Goal: Task Accomplishment & Management: Complete application form

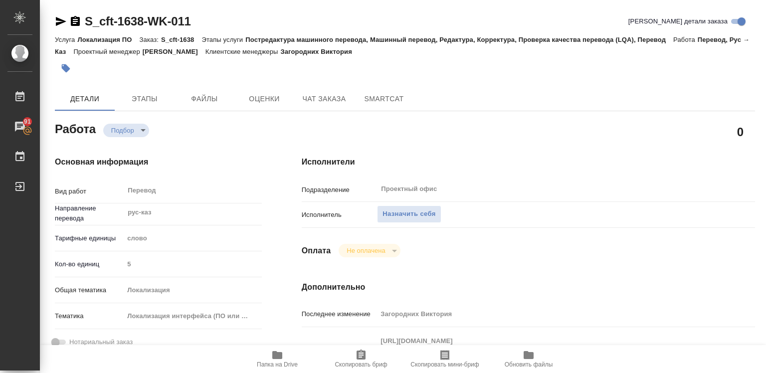
type textarea "x"
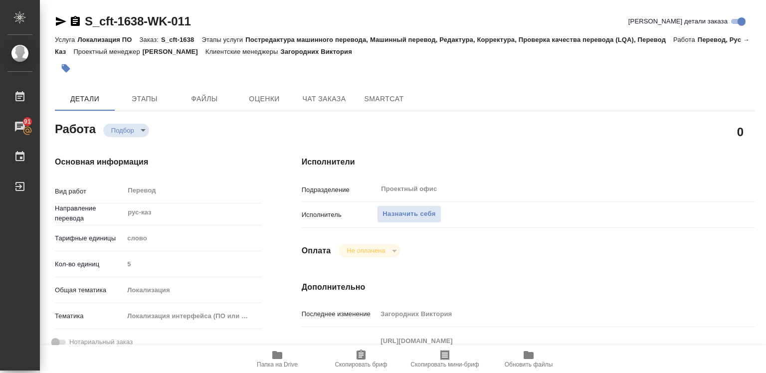
type textarea "x"
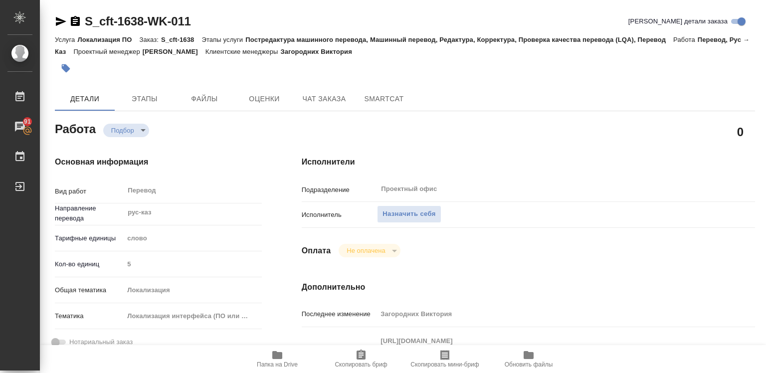
type textarea "x"
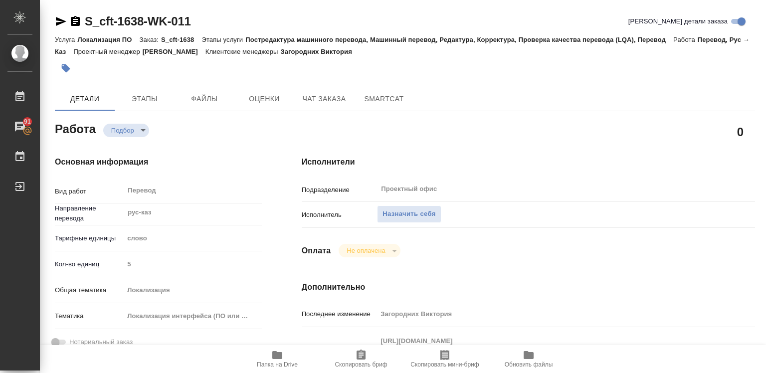
type textarea "x"
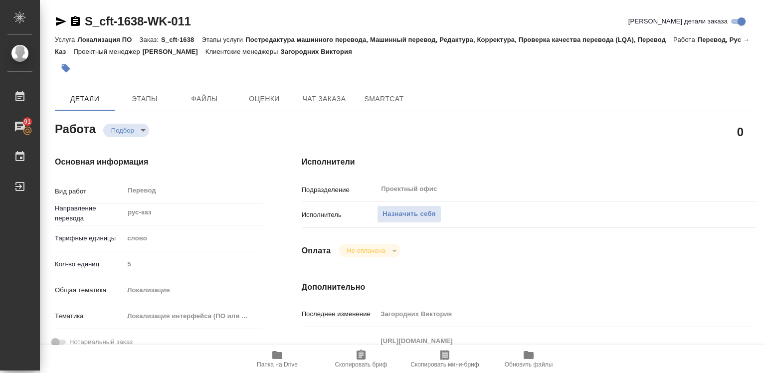
type textarea "x"
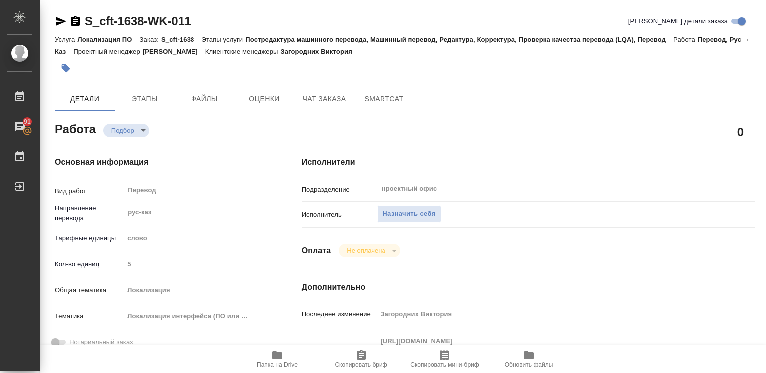
type textarea "x"
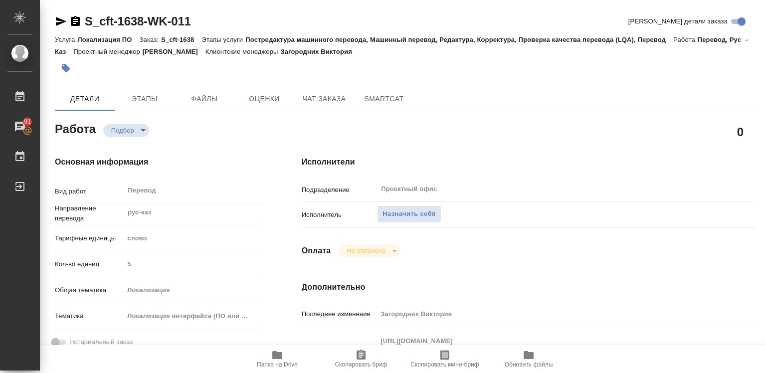
type textarea "x"
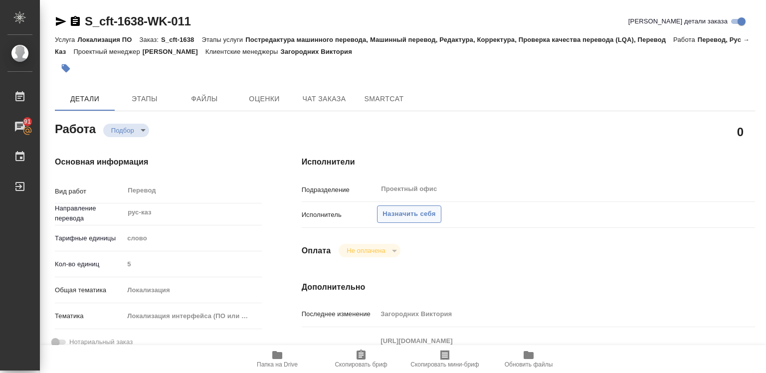
click at [422, 215] on span "Назначить себя" at bounding box center [409, 214] width 53 height 11
type textarea "x"
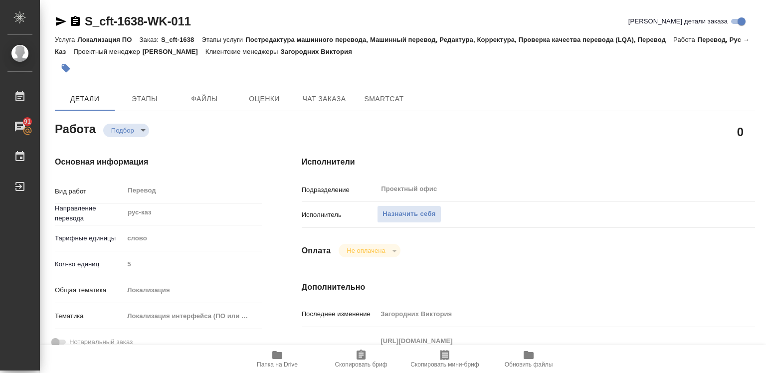
type textarea "x"
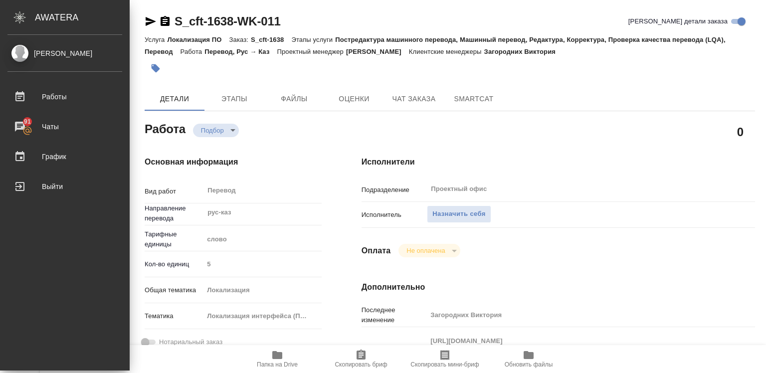
type textarea "x"
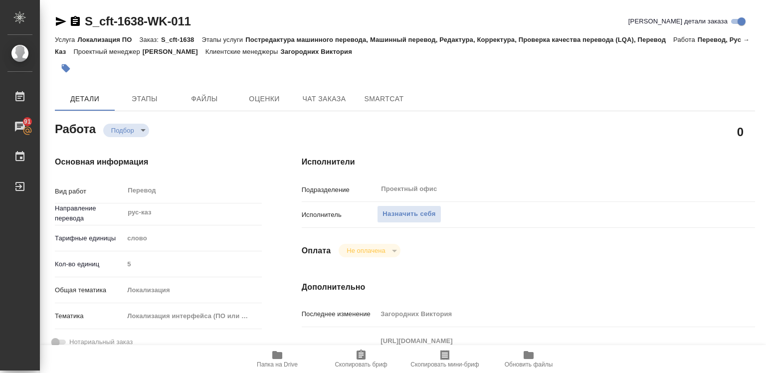
type textarea "x"
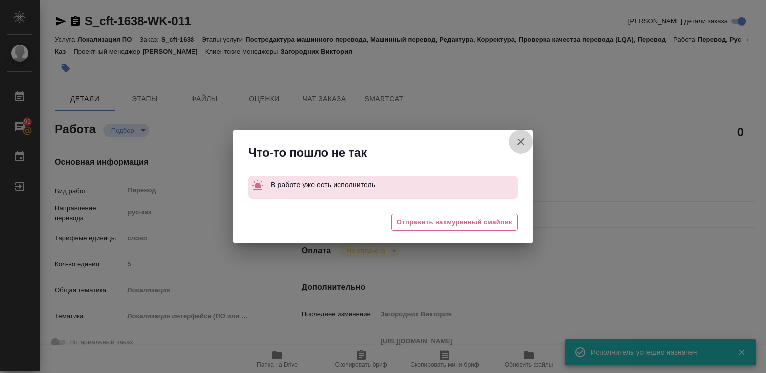
click at [523, 139] on icon "button" at bounding box center [520, 141] width 7 height 7
click at [523, 139] on div "Что-то пошло не так В работе уже есть исполнитель 😔 Отправить нахмуренный смайл…" at bounding box center [383, 186] width 766 height 373
type textarea "x"
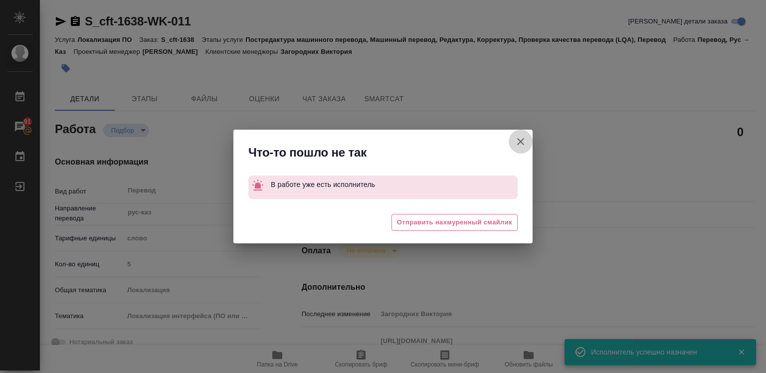
type textarea "x"
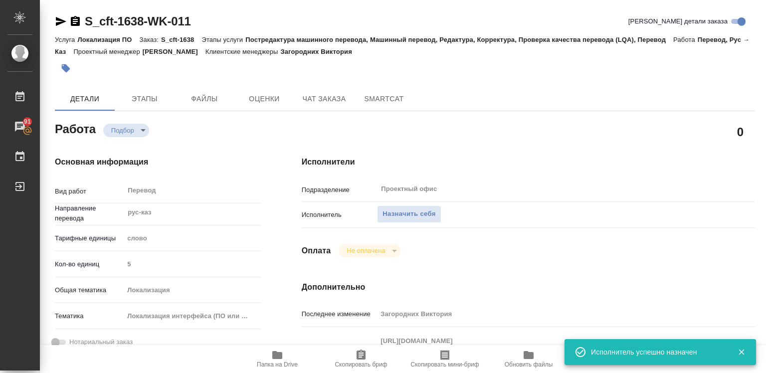
scroll to position [150, 0]
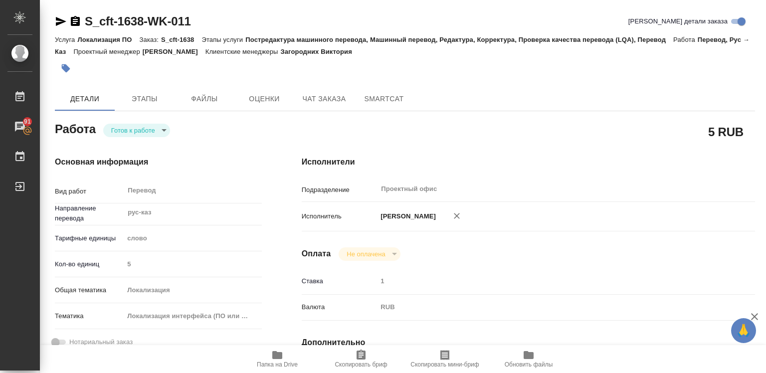
type input "readyForWork"
type textarea "Перевод"
type textarea "x"
type input "рус-каз"
type input "5a8b1489cc6b4906c91bfd90"
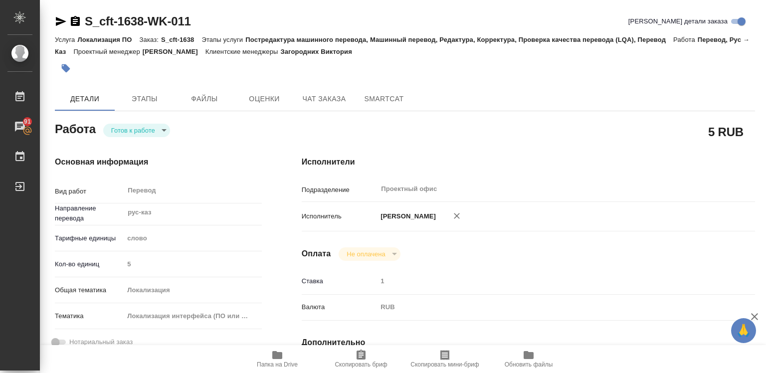
type input "5"
type input "local"
type input "5a8b8b956a9677013d343e0d"
type input "[DATE] 16:44"
type input "[DATE] 12:00"
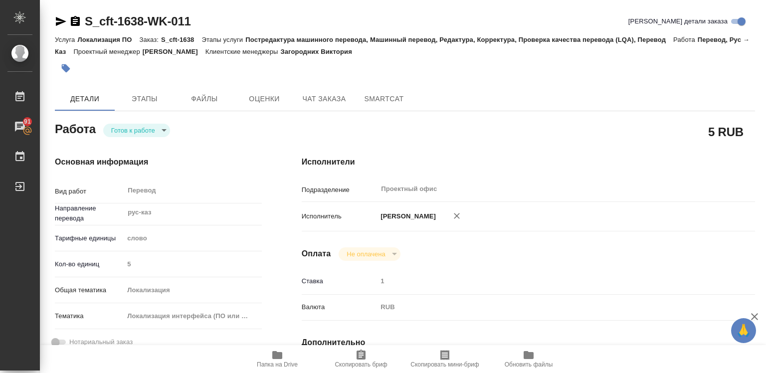
type input "[DATE] 19:00"
type input "Проектный офис"
type input "notPayed"
type input "1"
type input "RUB"
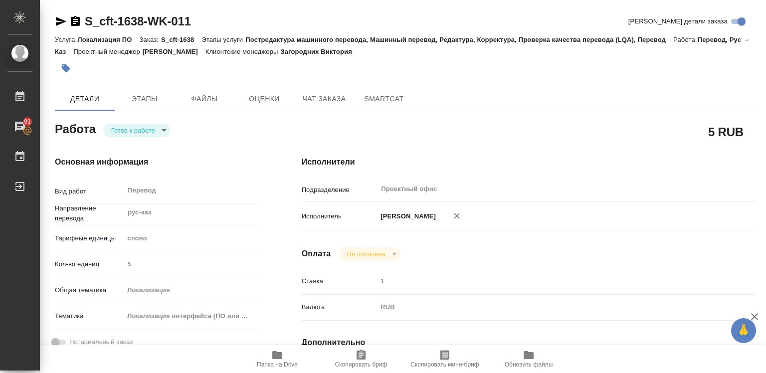
type input "[PERSON_NAME]"
type textarea "[URL][DOMAIN_NAME] [URL][DOMAIN_NAME]"
type textarea "x"
type textarea "/Clients/cft/Orders/S_cft-1638/Translated/S_cft-1638-WK-011"
type textarea "x"
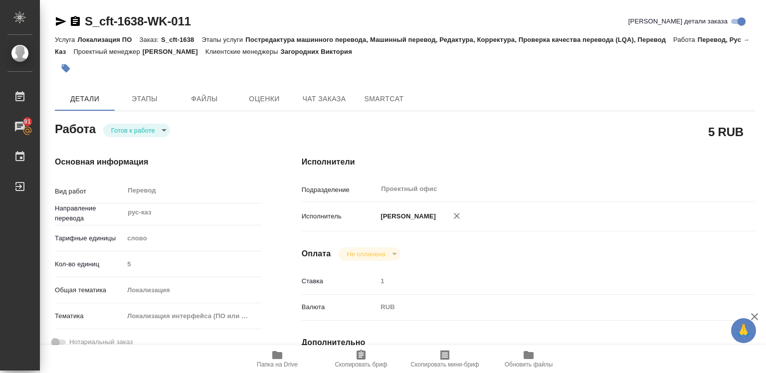
type input "S_cft-1638"
type input "Локализация ПО"
type input "Постредактура машинного перевода, Машинный перевод, Редактура, Корректура, Пров…"
type input "Загородних Виктория"
type input "/Clients/cft/Orders/S_cft-1638"
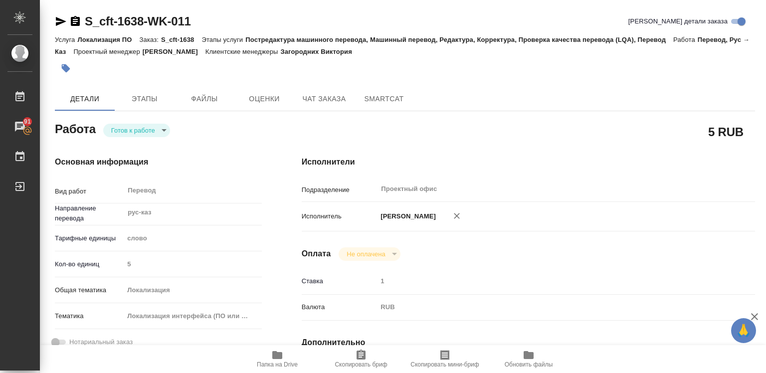
type textarea "x"
type textarea "Сержи Android: [URL][DOMAIN_NAME]"
type textarea "x"
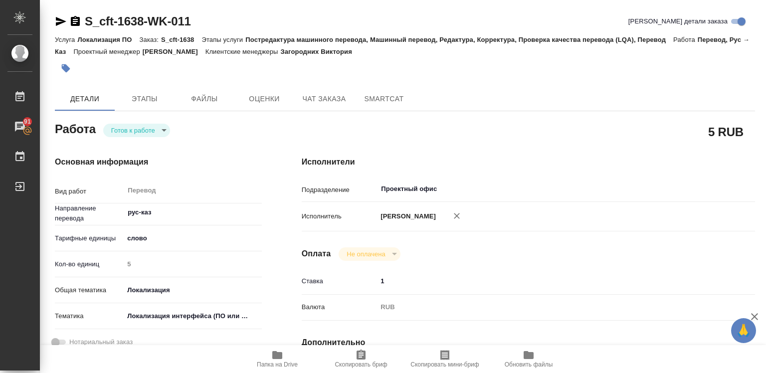
type textarea "x"
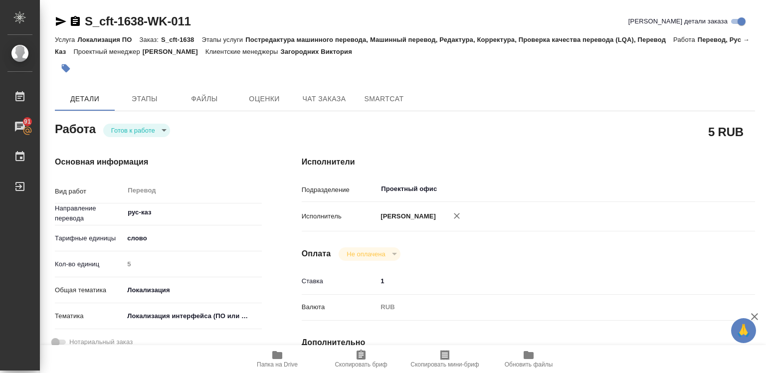
type textarea "x"
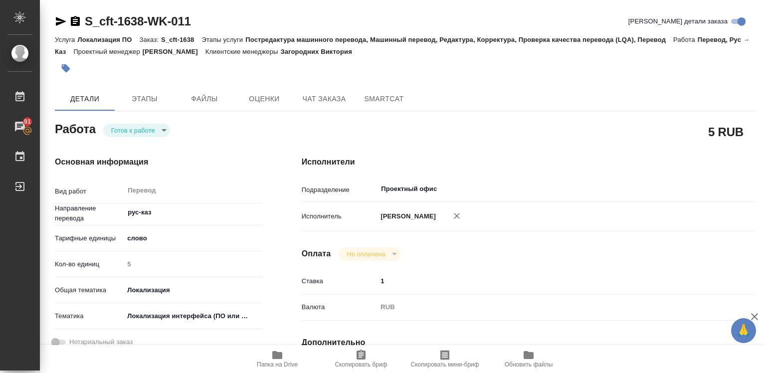
type textarea "x"
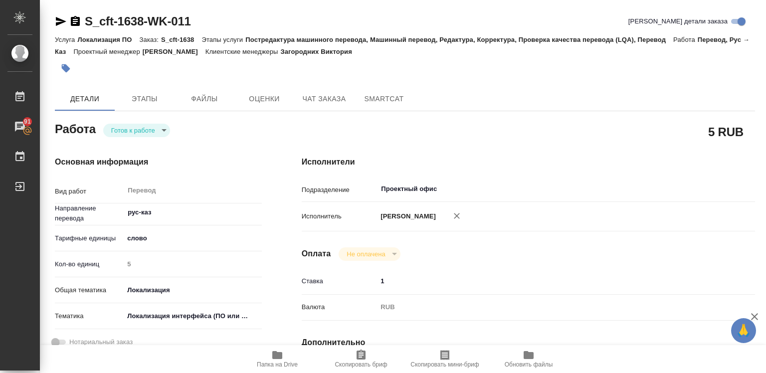
type textarea "x"
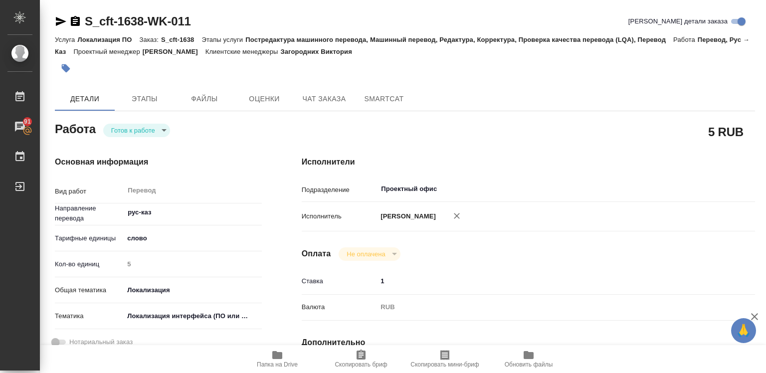
type textarea "x"
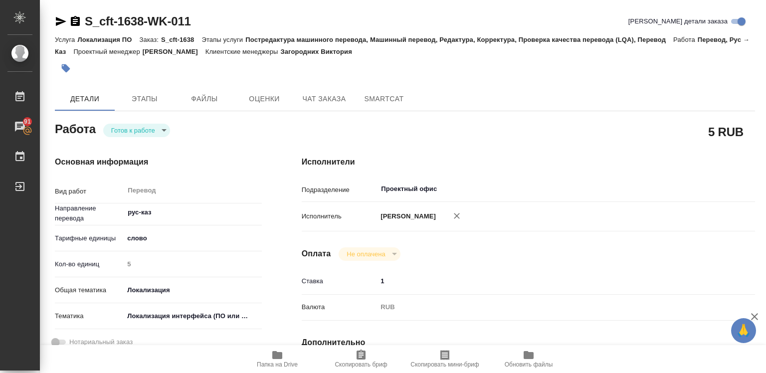
type textarea "x"
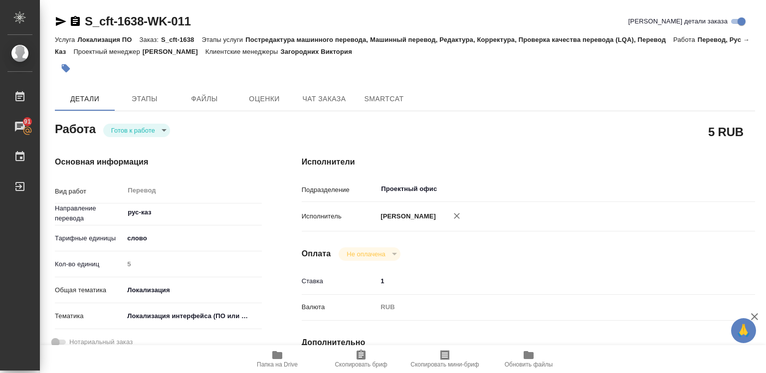
type textarea "x"
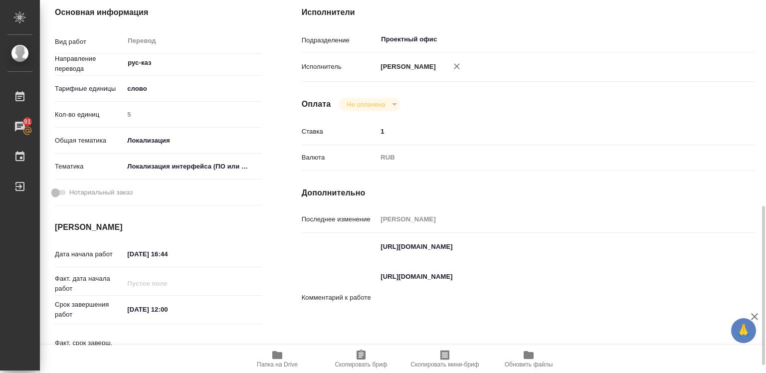
scroll to position [349, 0]
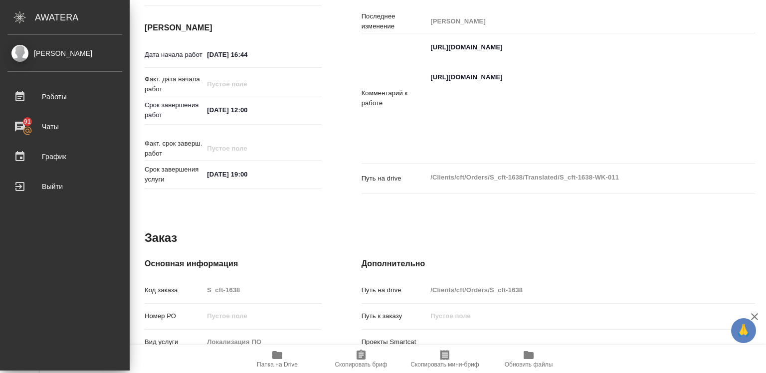
type textarea "x"
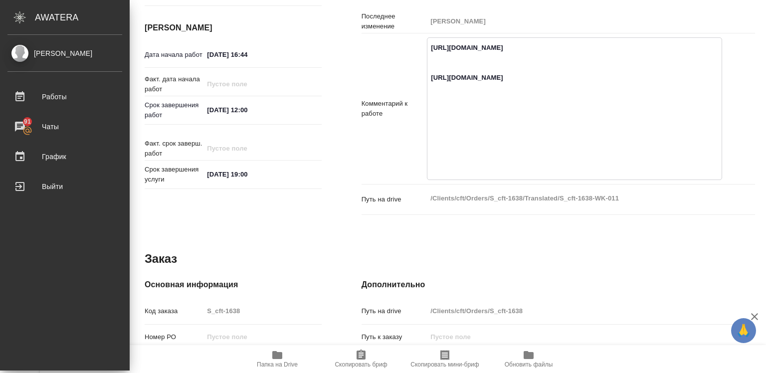
drag, startPoint x: 427, startPoint y: 43, endPoint x: 662, endPoint y: 87, distance: 239.1
click at [662, 87] on textarea "[URL][DOMAIN_NAME] [URL][DOMAIN_NAME]" at bounding box center [575, 107] width 294 height 137
drag, startPoint x: 427, startPoint y: 46, endPoint x: 583, endPoint y: 67, distance: 157.1
click at [428, 46] on textarea "[URL][DOMAIN_NAME] [URL][DOMAIN_NAME]" at bounding box center [575, 107] width 294 height 137
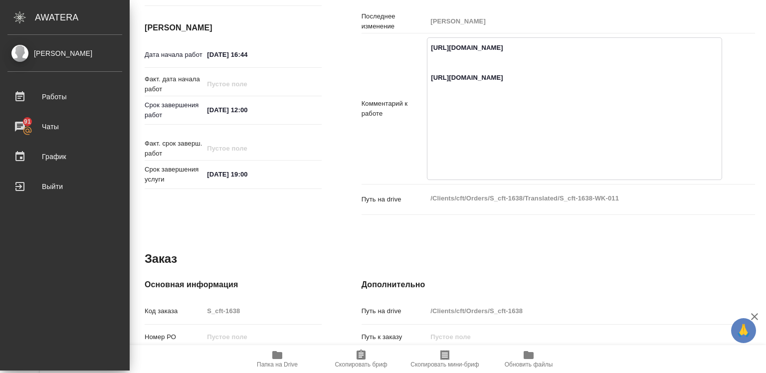
drag, startPoint x: 583, startPoint y: 67, endPoint x: 666, endPoint y: 90, distance: 85.9
click at [666, 90] on textarea "[URL][DOMAIN_NAME] [URL][DOMAIN_NAME]" at bounding box center [575, 107] width 294 height 137
click at [428, 118] on textarea "[URL][DOMAIN_NAME] [URL][DOMAIN_NAME]" at bounding box center [575, 107] width 294 height 137
drag, startPoint x: 427, startPoint y: 118, endPoint x: 471, endPoint y: 146, distance: 51.6
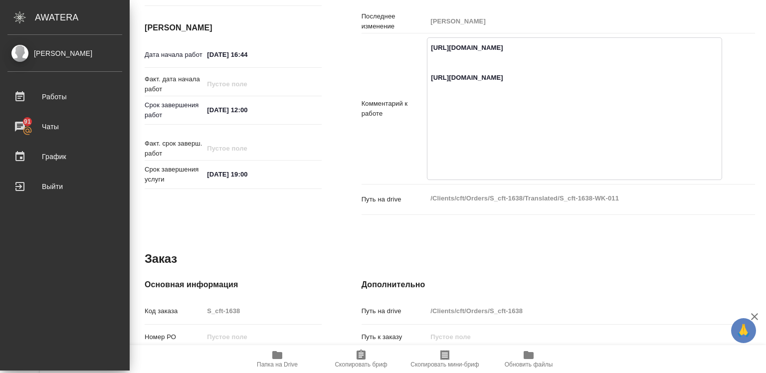
click at [471, 146] on textarea "[URL][DOMAIN_NAME] [URL][DOMAIN_NAME]" at bounding box center [575, 107] width 294 height 137
type textarea "x"
